Goal: Information Seeking & Learning: Find specific fact

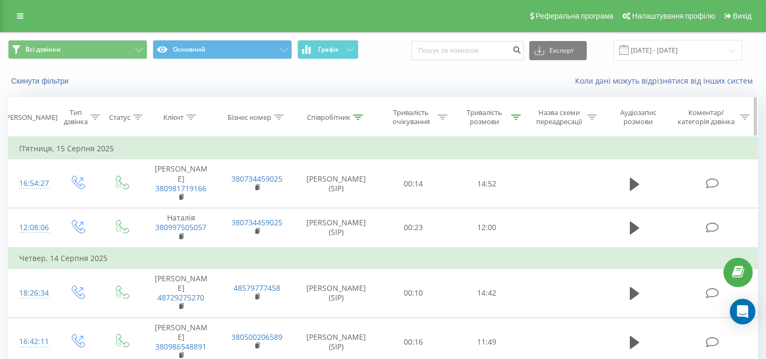
click at [518, 119] on icon at bounding box center [516, 116] width 10 height 5
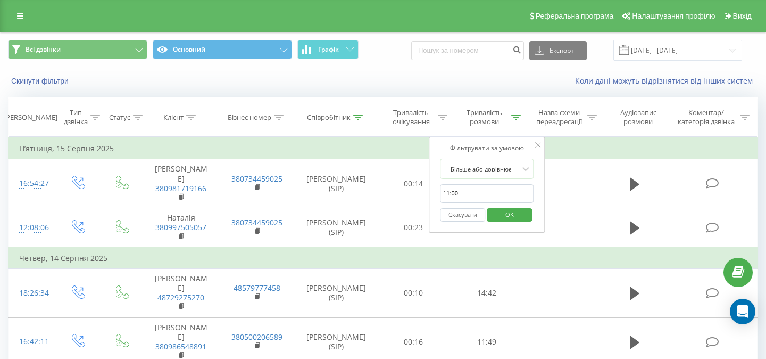
click at [474, 212] on button "Скасувати" at bounding box center [462, 214] width 45 height 13
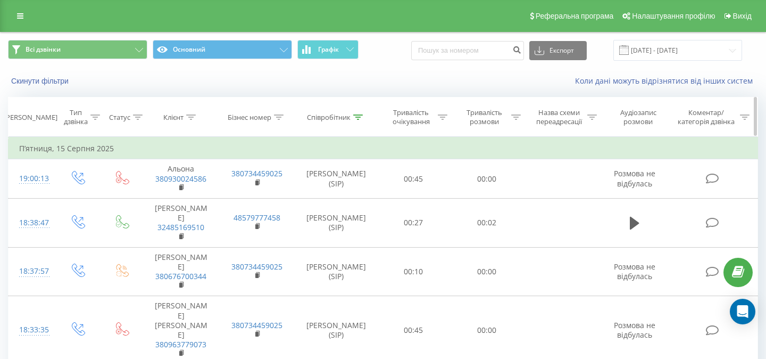
click at [445, 118] on icon at bounding box center [443, 116] width 10 height 5
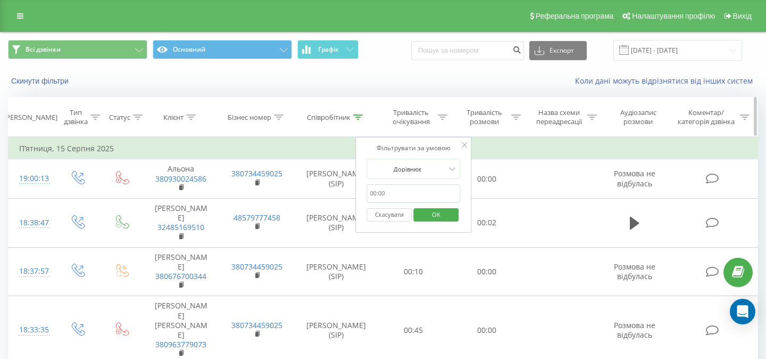
click at [356, 115] on icon at bounding box center [358, 116] width 10 height 5
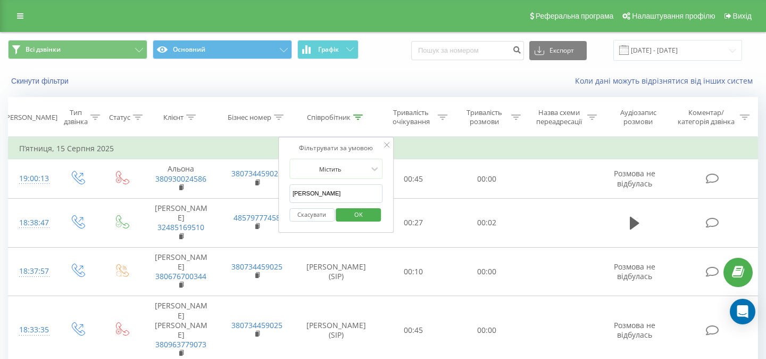
click at [315, 196] on input "[PERSON_NAME]" at bounding box center [336, 193] width 94 height 19
type input "мельник"
click button "OK" at bounding box center [358, 214] width 45 height 13
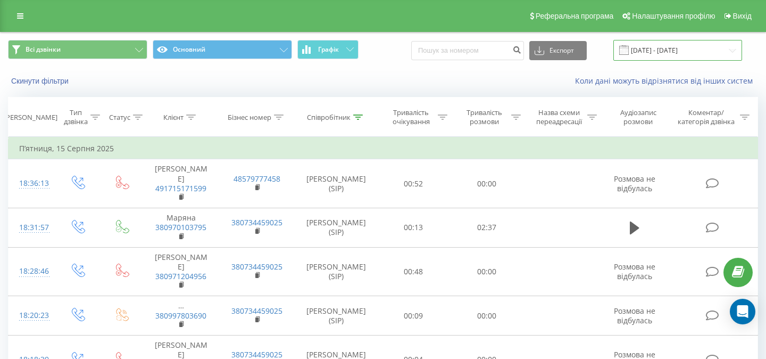
click at [652, 56] on input "[DATE] - [DATE]" at bounding box center [677, 50] width 129 height 21
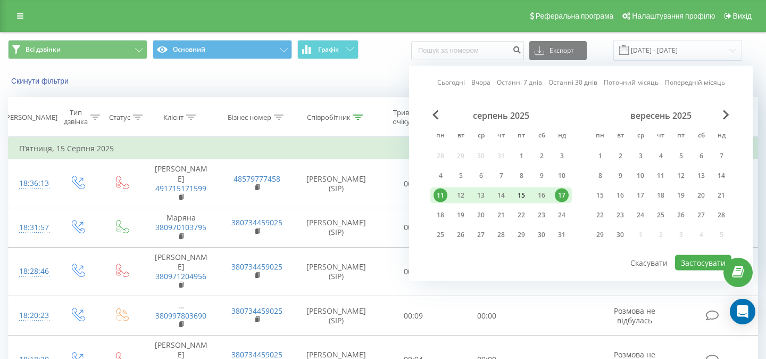
click at [520, 194] on div "15" at bounding box center [521, 195] width 14 height 14
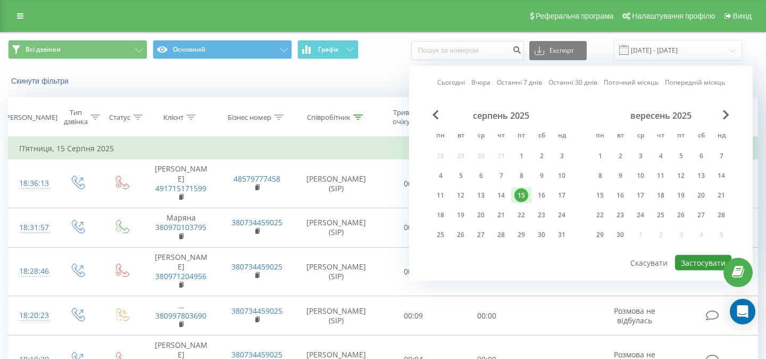
click at [686, 263] on button "Застосувати" at bounding box center [703, 262] width 56 height 15
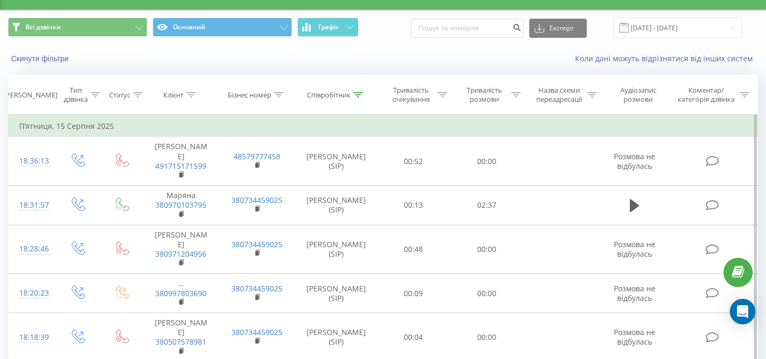
scroll to position [20, 0]
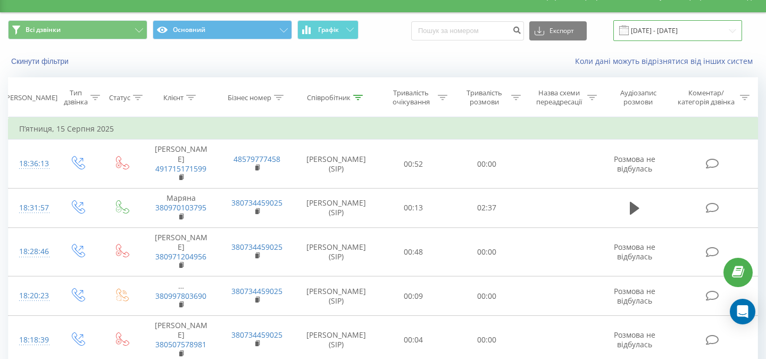
click at [677, 31] on input "[DATE] - [DATE]" at bounding box center [677, 30] width 129 height 21
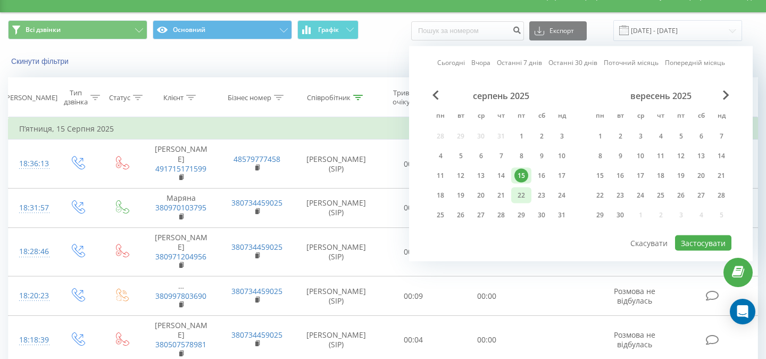
click at [523, 191] on div "22" at bounding box center [521, 195] width 14 height 14
click at [708, 237] on button "Застосувати" at bounding box center [703, 242] width 56 height 15
type input "[DATE] - [DATE]"
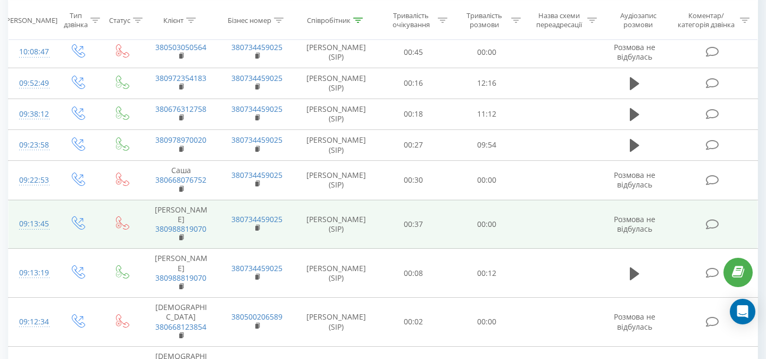
scroll to position [98, 0]
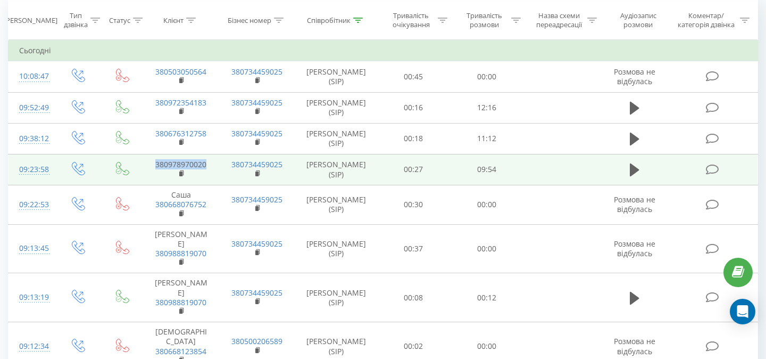
copy link "380978970020"
drag, startPoint x: 211, startPoint y: 162, endPoint x: 156, endPoint y: 164, distance: 54.9
click at [156, 164] on td "380978970020" at bounding box center [181, 169] width 76 height 31
